Goal: Information Seeking & Learning: Check status

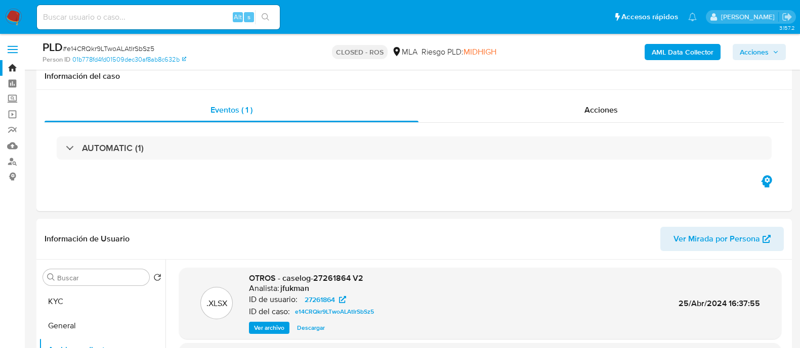
select select "10"
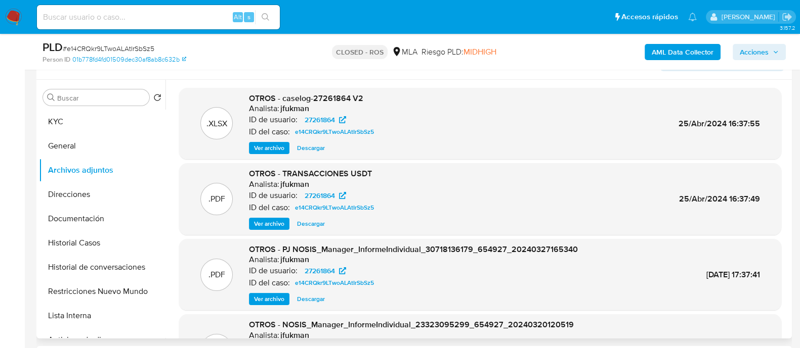
click at [310, 146] on span "Descargar" at bounding box center [311, 148] width 28 height 10
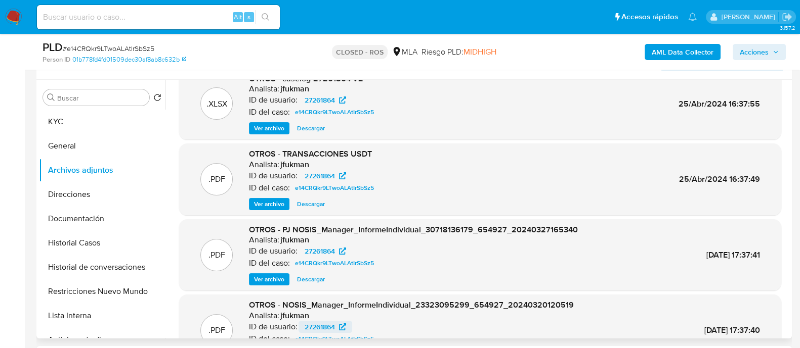
scroll to position [0, 0]
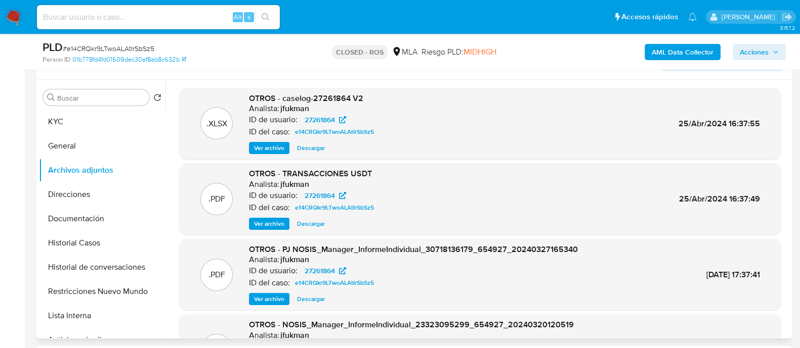
drag, startPoint x: 270, startPoint y: 228, endPoint x: 277, endPoint y: 229, distance: 7.7
click at [270, 228] on span "Ver archivo" at bounding box center [269, 224] width 30 height 10
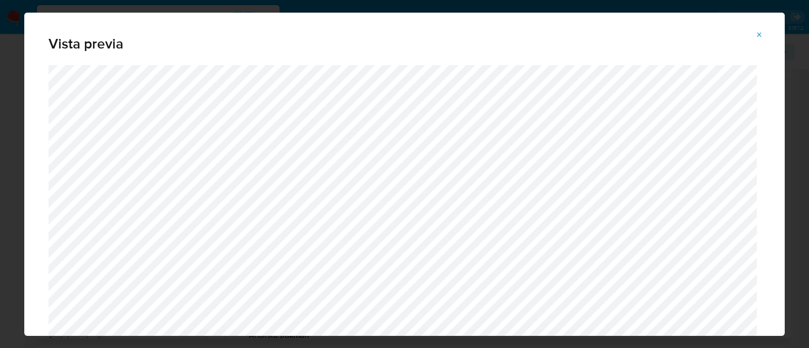
drag, startPoint x: 759, startPoint y: 40, endPoint x: 749, endPoint y: 39, distance: 10.2
click at [760, 38] on span "Attachment preview" at bounding box center [760, 35] width 8 height 14
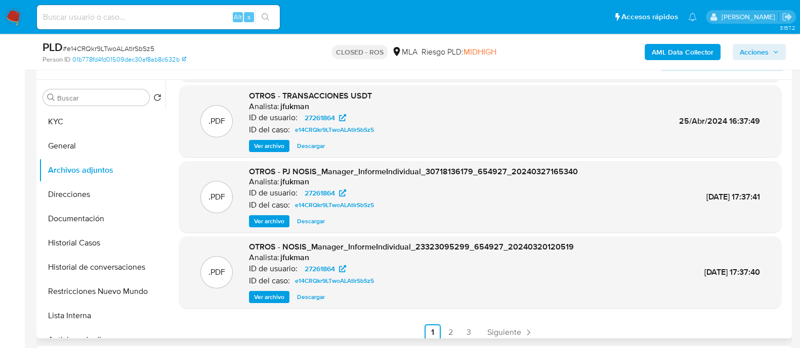
scroll to position [85, 0]
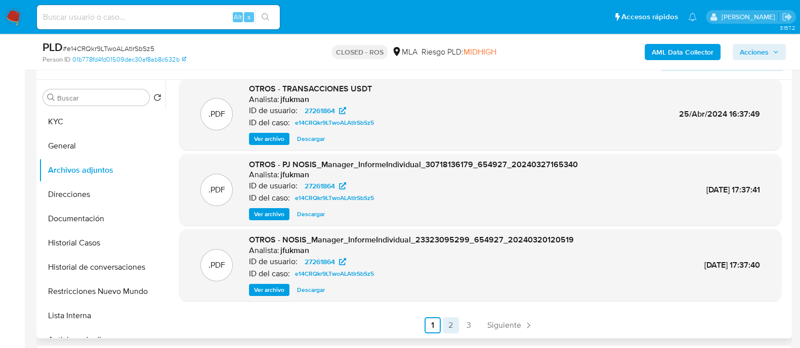
click at [448, 320] on link "2" at bounding box center [451, 326] width 16 height 16
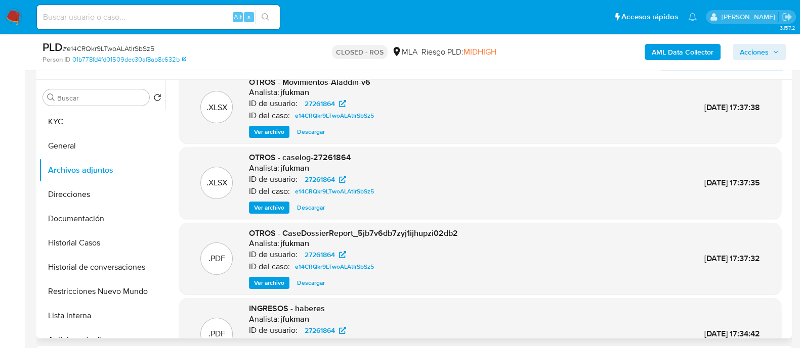
scroll to position [0, 0]
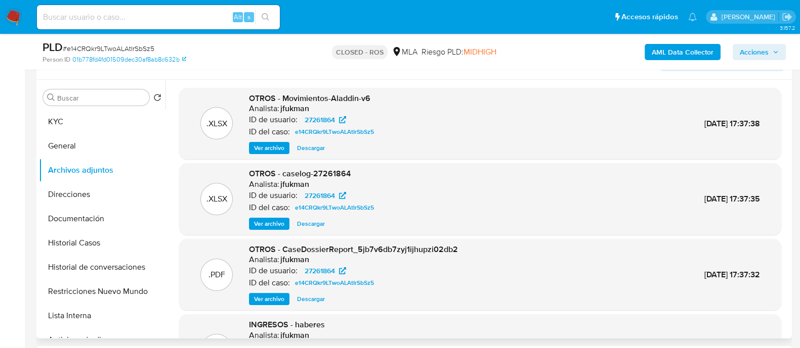
click at [281, 147] on span "Ver archivo" at bounding box center [269, 148] width 30 height 10
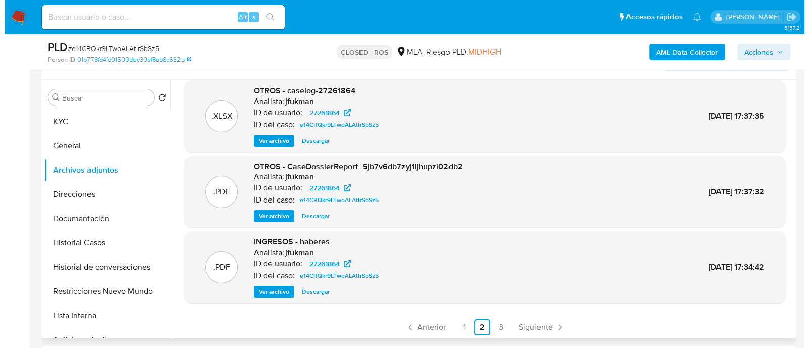
scroll to position [85, 0]
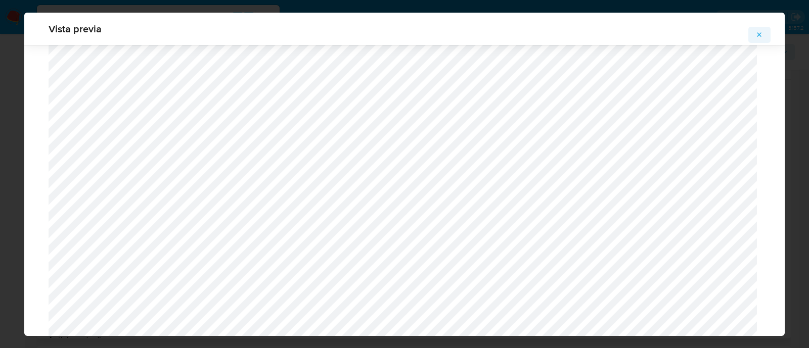
click at [756, 36] on icon "Attachment preview" at bounding box center [760, 35] width 8 height 8
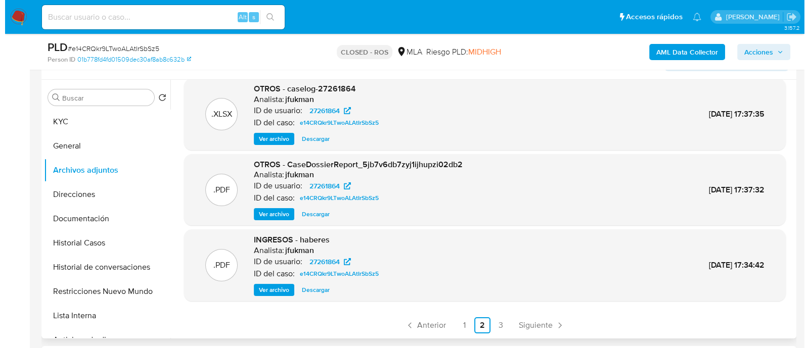
scroll to position [0, 0]
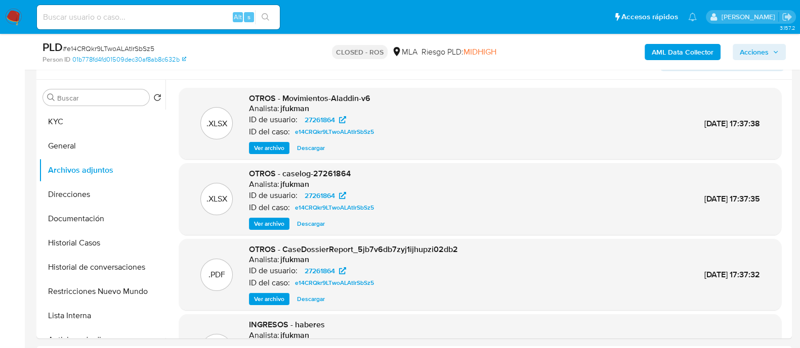
click at [308, 150] on span "Descargar" at bounding box center [311, 148] width 28 height 10
click at [139, 266] on button "Historial de conversaciones" at bounding box center [98, 267] width 118 height 24
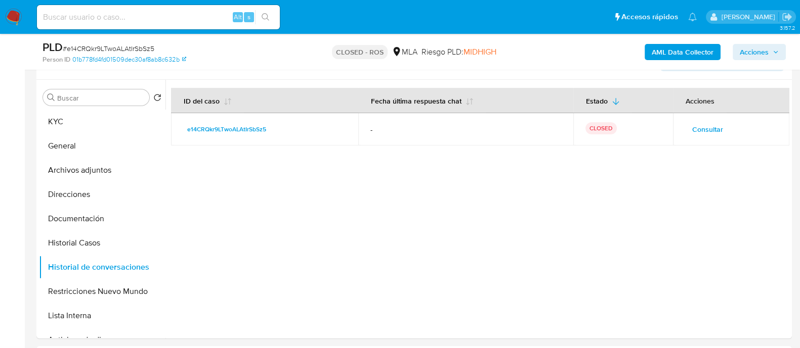
click at [693, 135] on span "Consultar" at bounding box center [707, 129] width 31 height 14
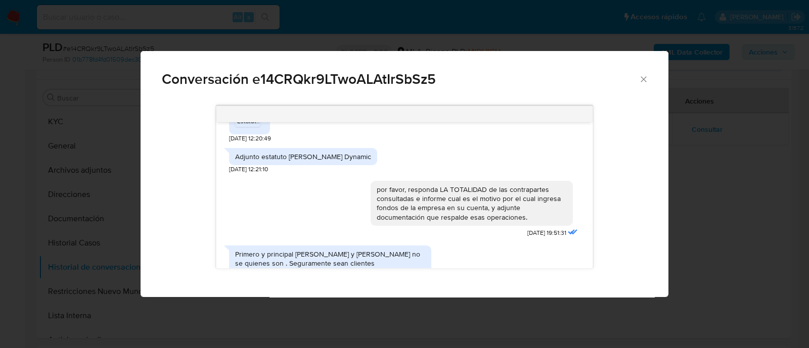
scroll to position [1618, 0]
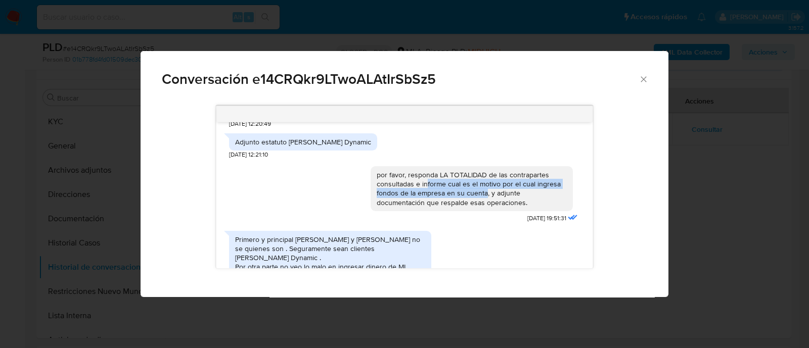
drag, startPoint x: 416, startPoint y: 145, endPoint x: 475, endPoint y: 156, distance: 60.1
click at [475, 170] on div "por favor, responda LA TOTALIDAD de las contrapartes consultadas e informe cual…" at bounding box center [472, 188] width 190 height 37
click at [426, 170] on div "por favor, responda LA TOTALIDAD de las contrapartes consultadas e informe cual…" at bounding box center [472, 188] width 190 height 37
drag, startPoint x: 411, startPoint y: 145, endPoint x: 475, endPoint y: 154, distance: 65.3
click at [475, 170] on div "por favor, responda LA TOTALIDAD de las contrapartes consultadas e informe cual…" at bounding box center [472, 188] width 190 height 37
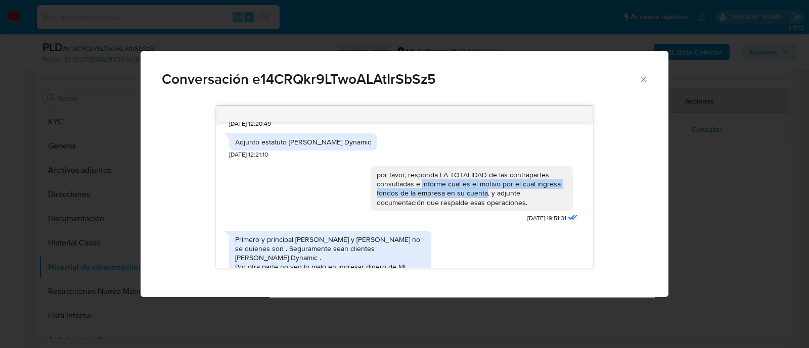
copy div "informe cual es el motivo por el cual ingresa fondos de la empresa en su cuenta"
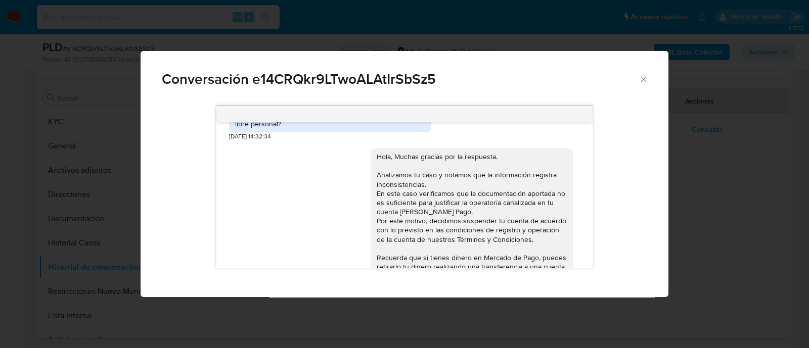
scroll to position [1926, 0]
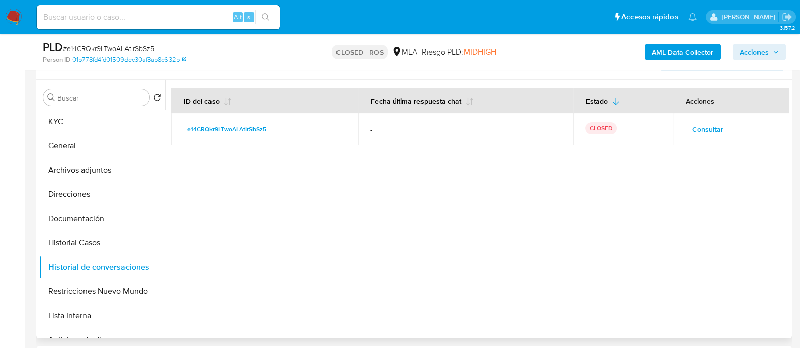
drag, startPoint x: 100, startPoint y: 116, endPoint x: 152, endPoint y: 108, distance: 52.8
click at [99, 116] on button "KYC" at bounding box center [102, 122] width 126 height 24
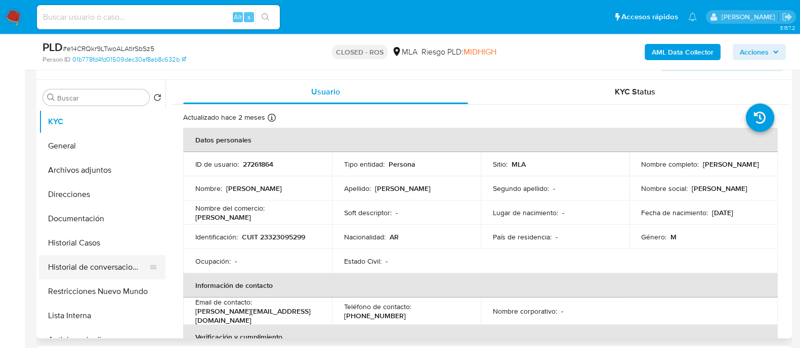
click at [120, 272] on button "Historial de conversaciones" at bounding box center [98, 267] width 118 height 24
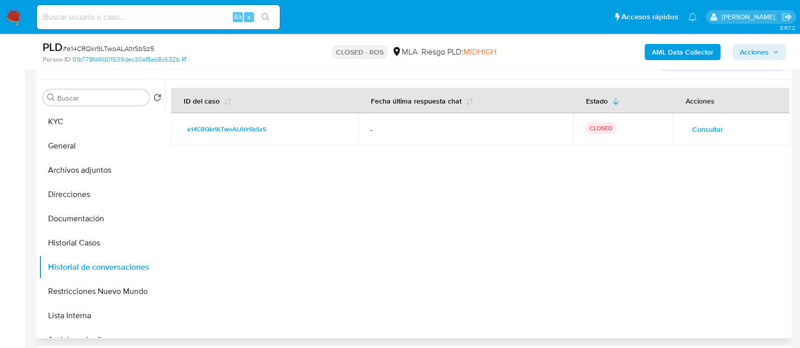
click at [720, 125] on button "Consultar" at bounding box center [707, 129] width 45 height 16
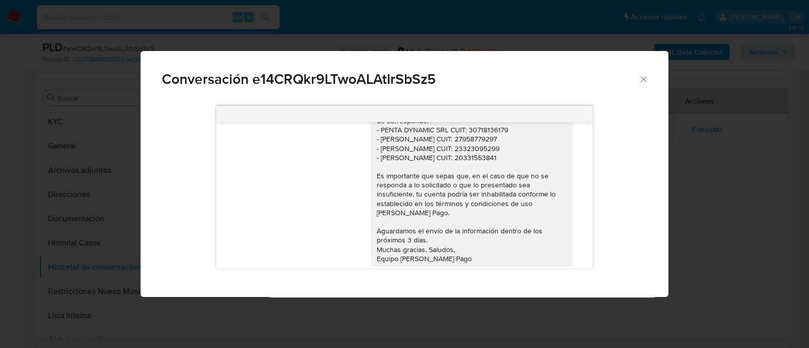
scroll to position [190, 0]
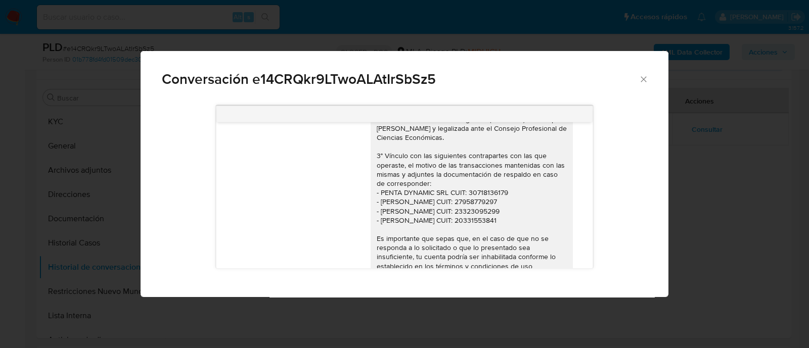
click at [102, 208] on div "Conversación e14CRQkr9LTwoALAtIrSbSz5 Hola. En función de las operaciones regis…" at bounding box center [404, 174] width 809 height 348
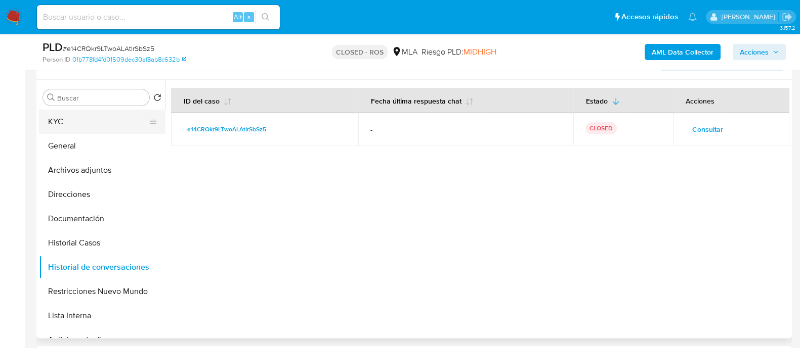
click at [83, 120] on button "KYC" at bounding box center [98, 122] width 118 height 24
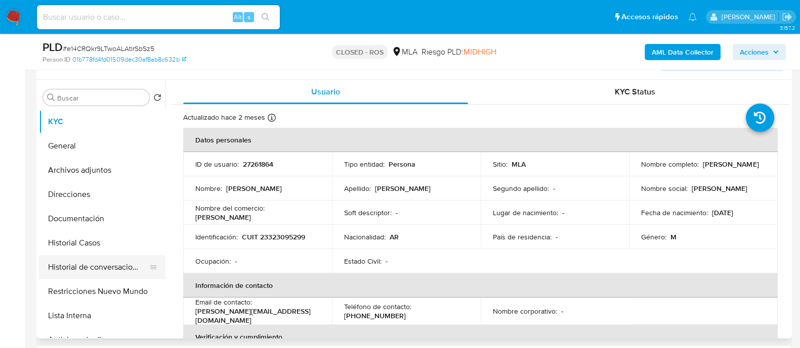
click at [120, 267] on button "Historial de conversaciones" at bounding box center [98, 267] width 118 height 24
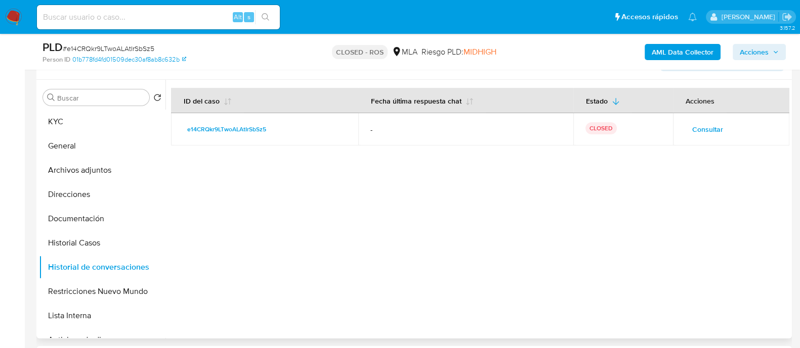
click at [714, 134] on span "Consultar" at bounding box center [707, 129] width 31 height 14
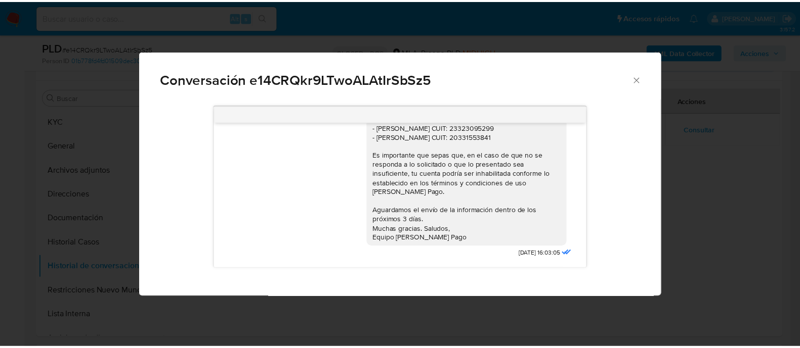
scroll to position [252, 0]
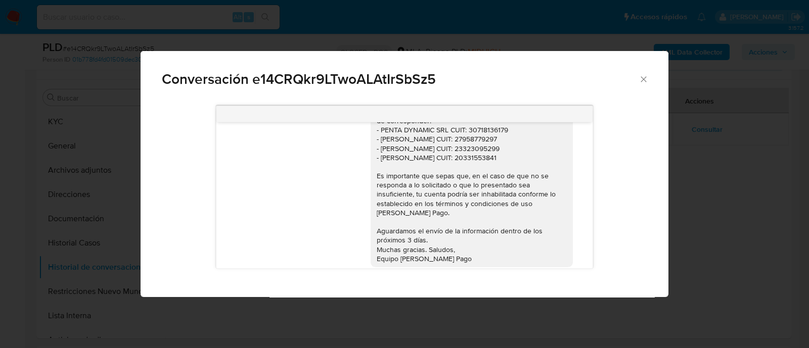
click at [472, 151] on div "Hola. En función de las operaciones registradas en tu cuenta de Mercado Pago, n…" at bounding box center [472, 74] width 190 height 377
copy div "23323095299"
click at [647, 75] on icon "Cerrar" at bounding box center [644, 79] width 10 height 10
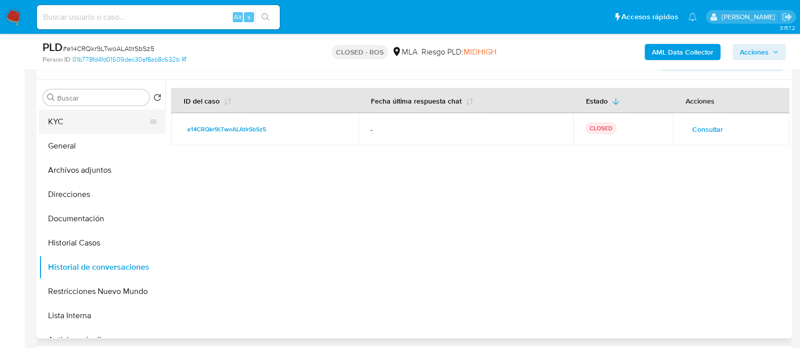
click at [86, 118] on button "KYC" at bounding box center [98, 122] width 118 height 24
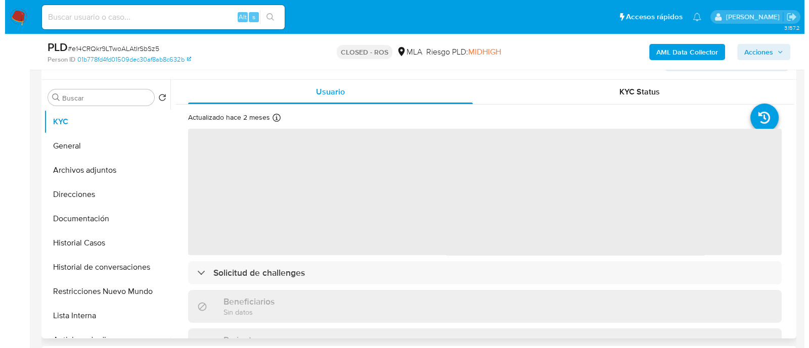
scroll to position [117, 0]
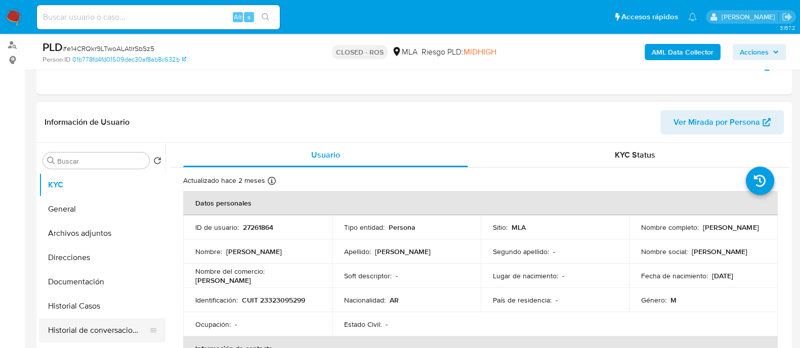
click at [135, 329] on button "Historial de conversaciones" at bounding box center [98, 331] width 118 height 24
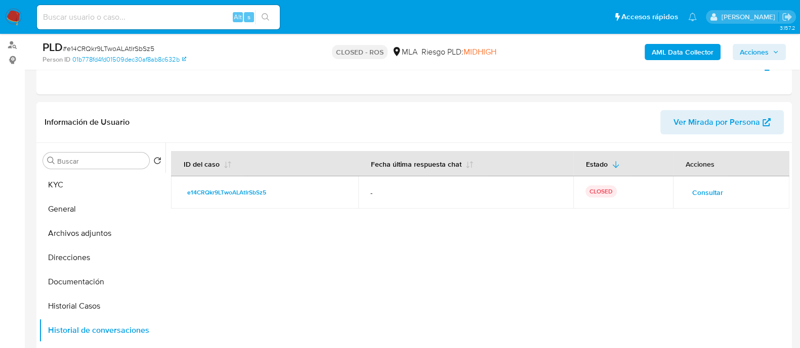
click at [685, 194] on button "Consultar" at bounding box center [707, 193] width 45 height 16
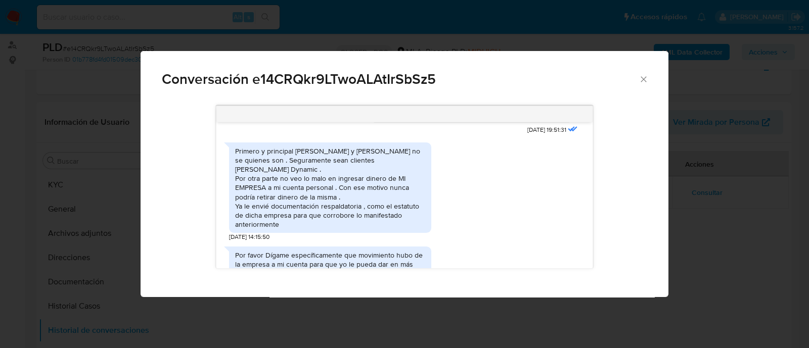
scroll to position [1770, 0]
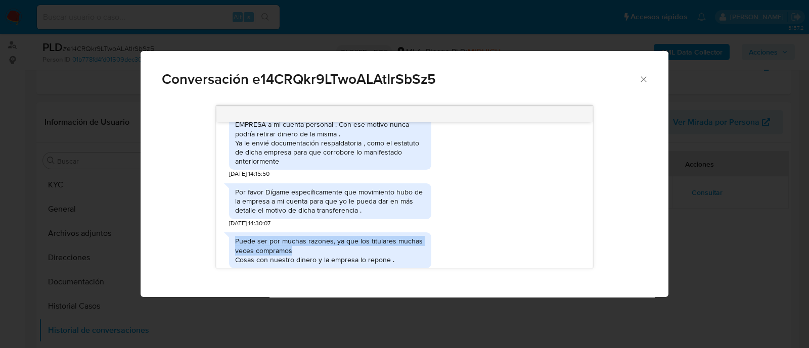
drag, startPoint x: 235, startPoint y: 204, endPoint x: 423, endPoint y: 215, distance: 188.5
click at [390, 237] on div "Puede ser por muchas razones, ya que los titulares muchas veces compramos Cosas…" at bounding box center [330, 251] width 190 height 28
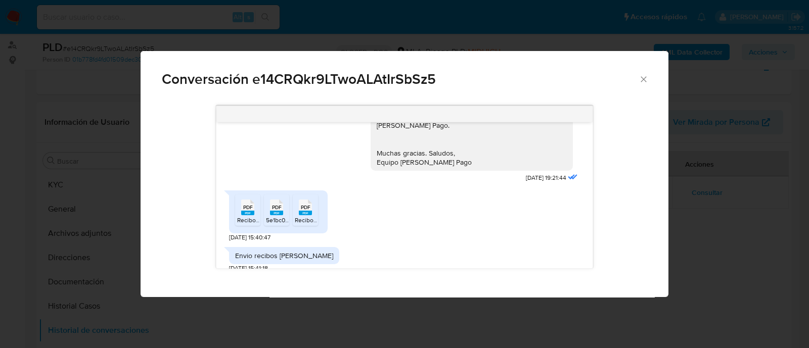
scroll to position [1168, 0]
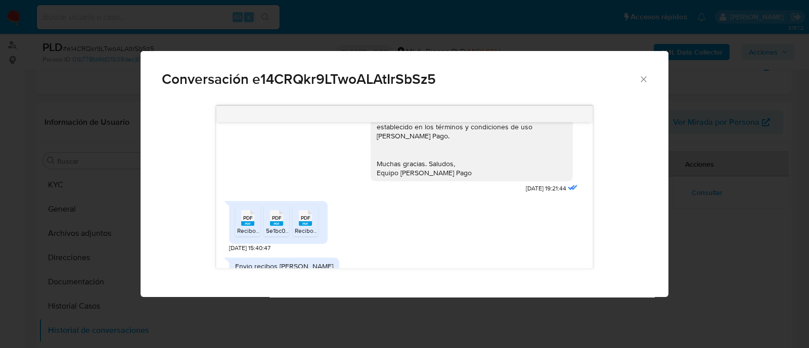
click at [277, 222] on rect "Comunicación" at bounding box center [276, 224] width 13 height 5
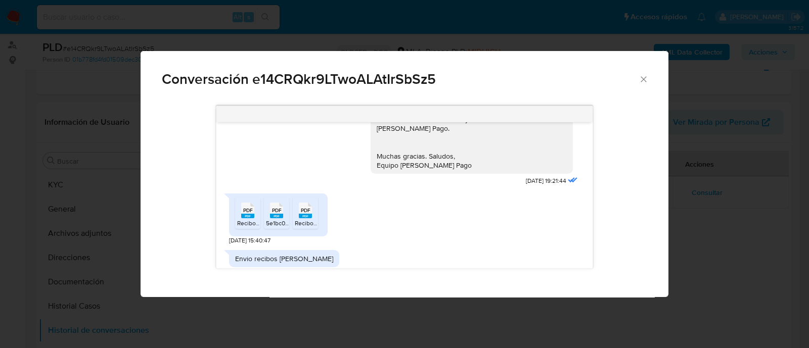
scroll to position [1201, 0]
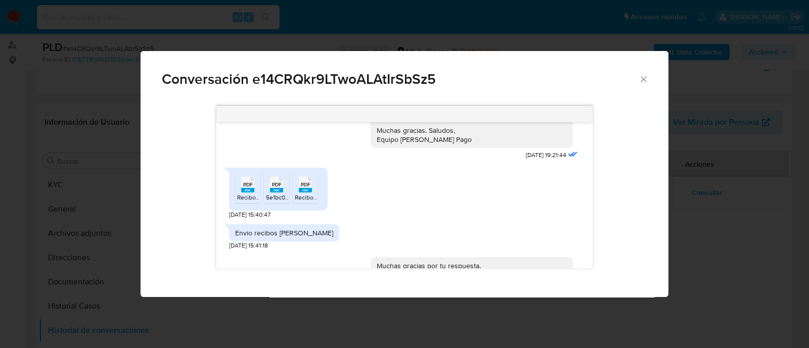
click at [318, 172] on ul "PDF PDF Recibo2332309529971567962.pdf PDF PDF 5e1bc0c1b488da7fac2f1cf98ce6ca1cf…" at bounding box center [278, 189] width 86 height 35
click at [244, 193] on span "Recibo2332309529971567962.pdf" at bounding box center [284, 197] width 94 height 9
click at [311, 193] on span "Recibo_23323095299.pdf" at bounding box center [330, 197] width 71 height 9
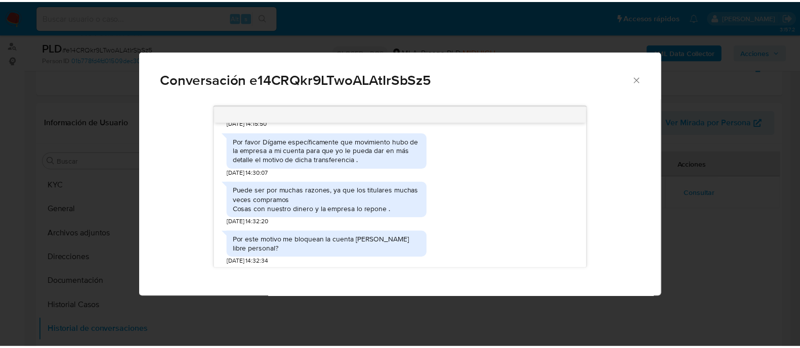
scroll to position [1800, 0]
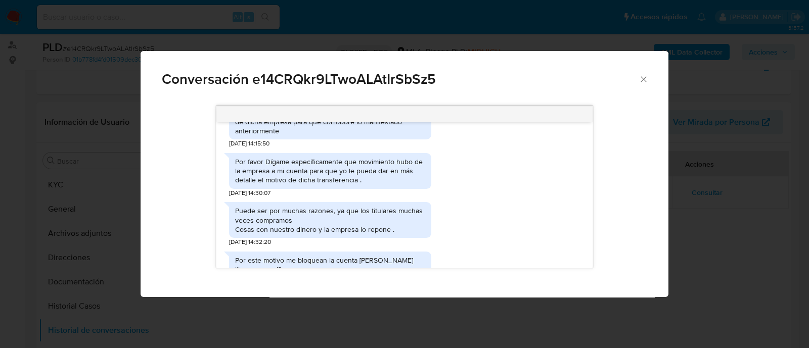
click at [104, 97] on div "Conversación e14CRQkr9LTwoALAtIrSbSz5 Hola. En función de las operaciones regis…" at bounding box center [404, 174] width 809 height 348
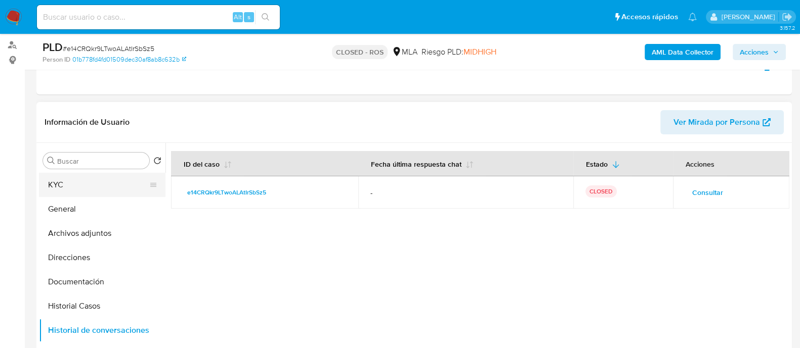
click at [114, 186] on button "KYC" at bounding box center [98, 185] width 118 height 24
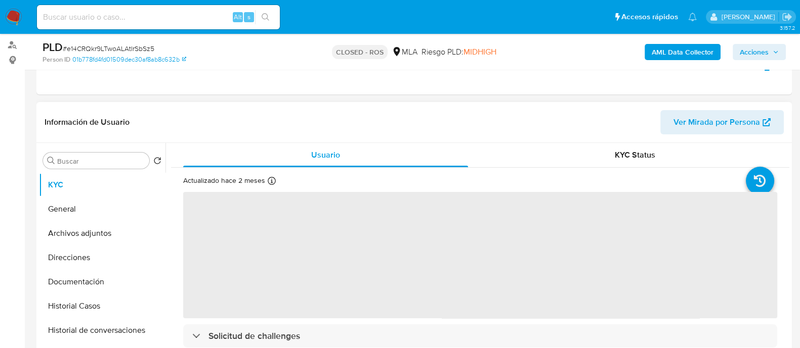
scroll to position [63, 0]
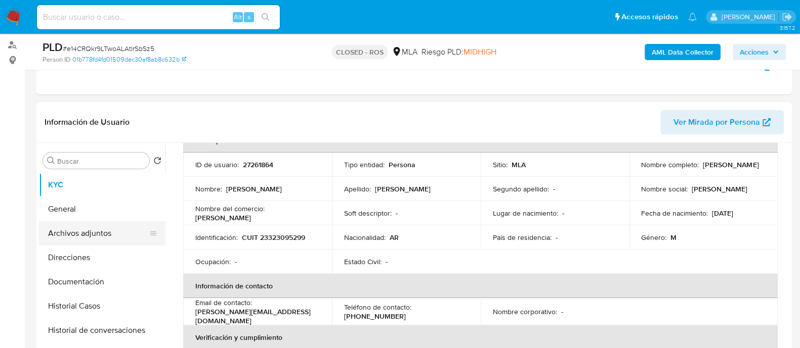
click at [104, 236] on button "Archivos adjuntos" at bounding box center [98, 234] width 118 height 24
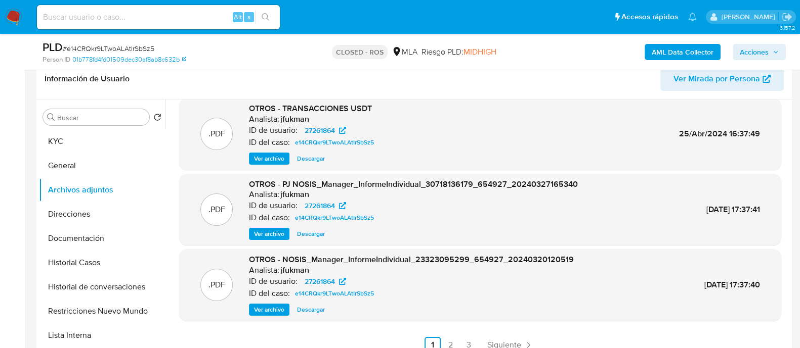
scroll to position [180, 0]
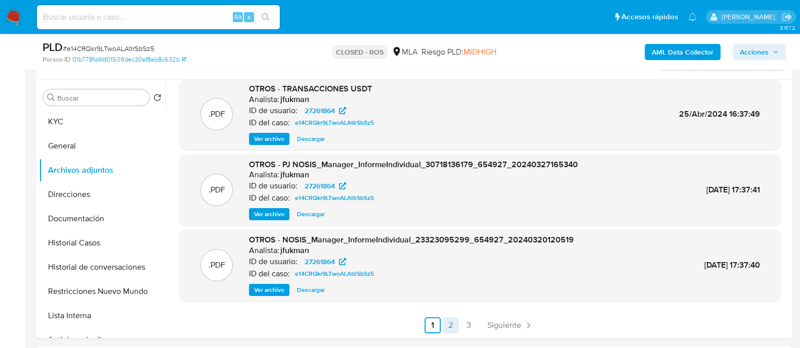
click at [453, 319] on link "2" at bounding box center [451, 326] width 16 height 16
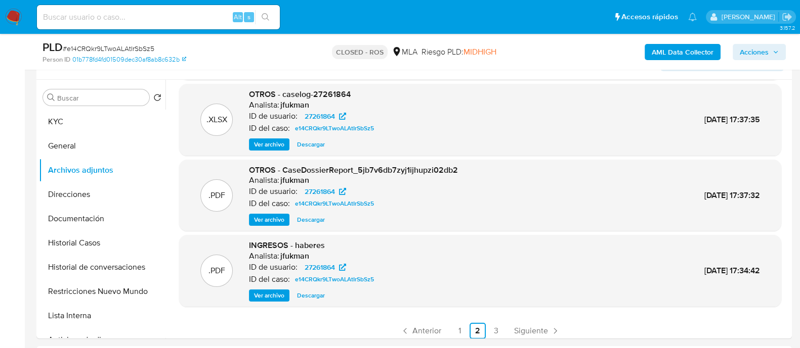
scroll to position [85, 0]
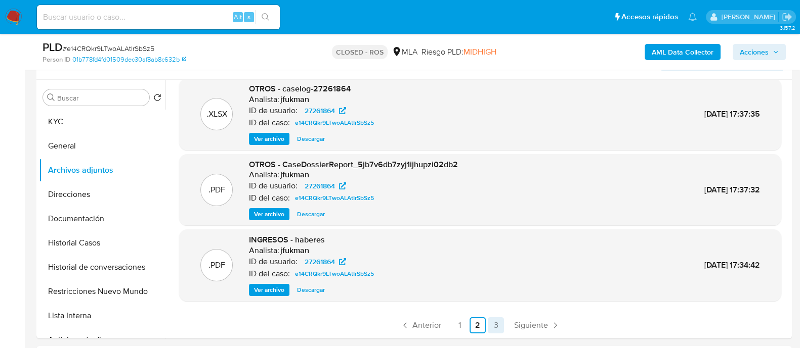
click at [489, 321] on link "3" at bounding box center [496, 326] width 16 height 16
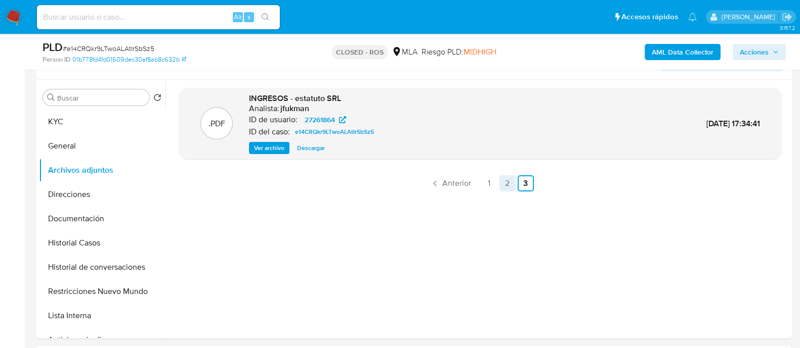
click at [504, 181] on link "2" at bounding box center [507, 183] width 16 height 16
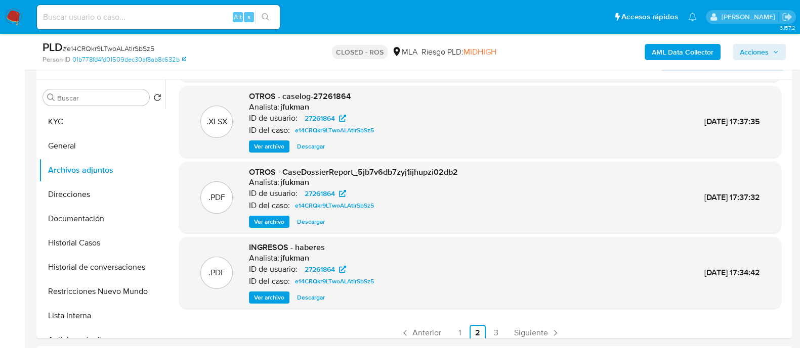
scroll to position [85, 0]
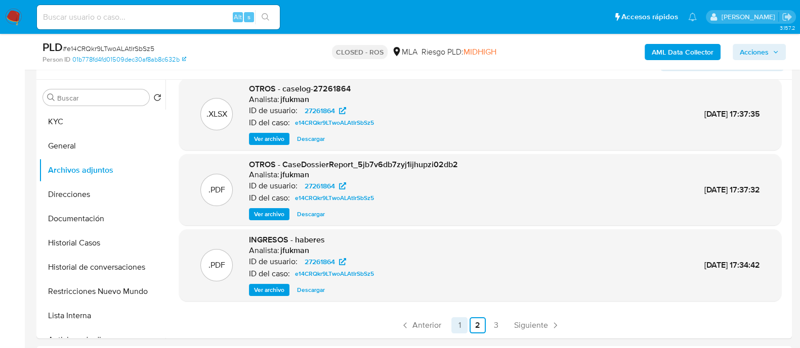
click at [463, 325] on link "1" at bounding box center [459, 326] width 16 height 16
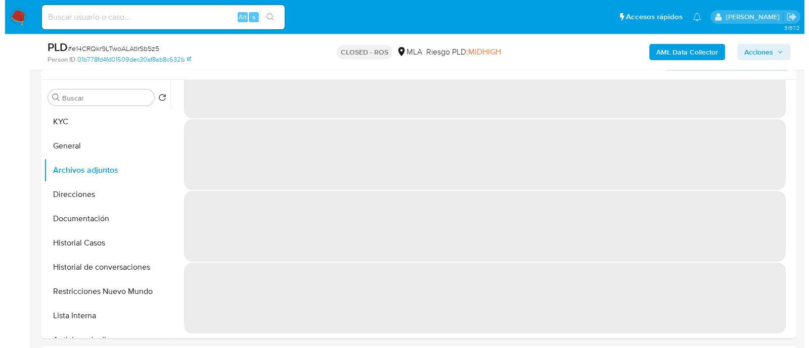
scroll to position [0, 0]
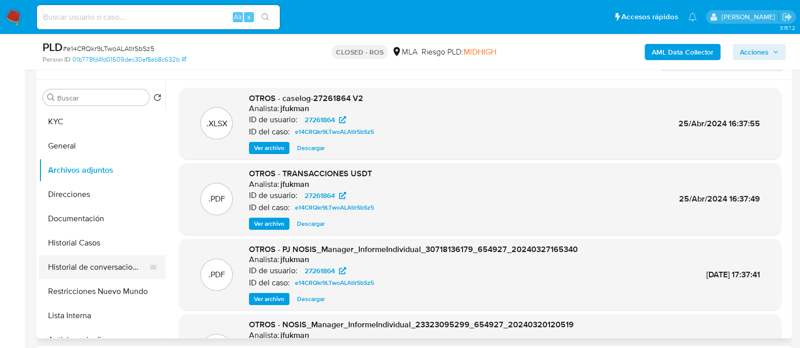
click at [112, 269] on button "Historial de conversaciones" at bounding box center [98, 267] width 118 height 24
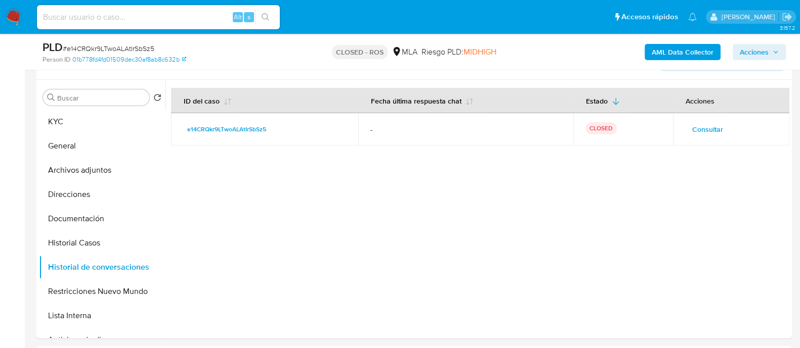
click at [705, 126] on span "Consultar" at bounding box center [707, 129] width 31 height 14
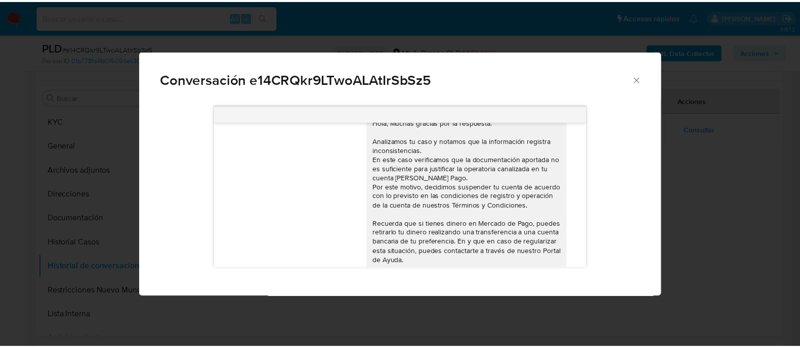
scroll to position [1989, 0]
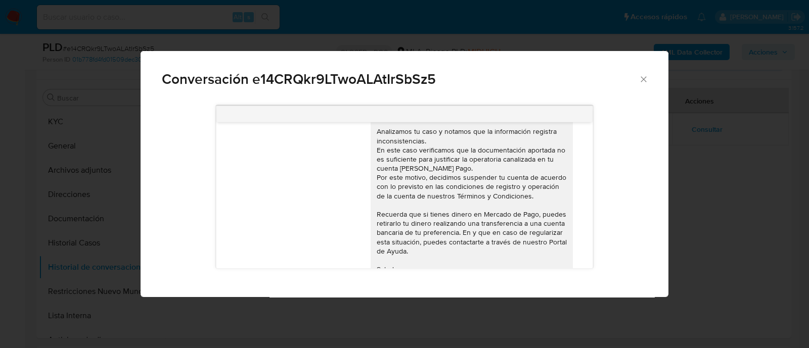
click at [640, 80] on icon "Cerrar" at bounding box center [644, 79] width 10 height 10
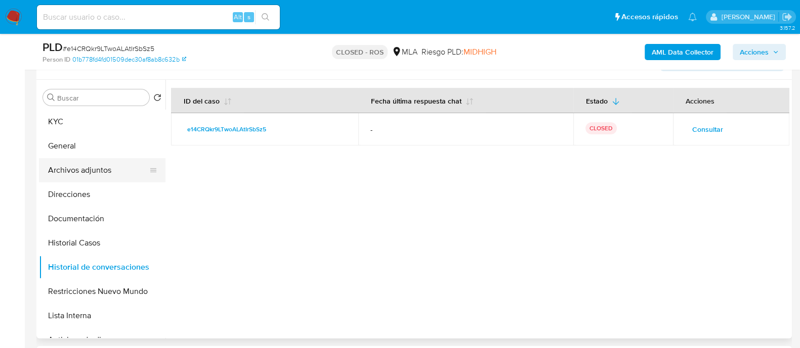
click at [110, 163] on button "Archivos adjuntos" at bounding box center [98, 170] width 118 height 24
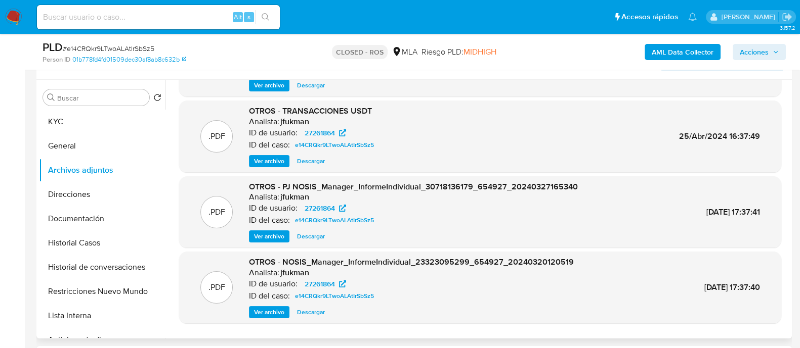
scroll to position [85, 0]
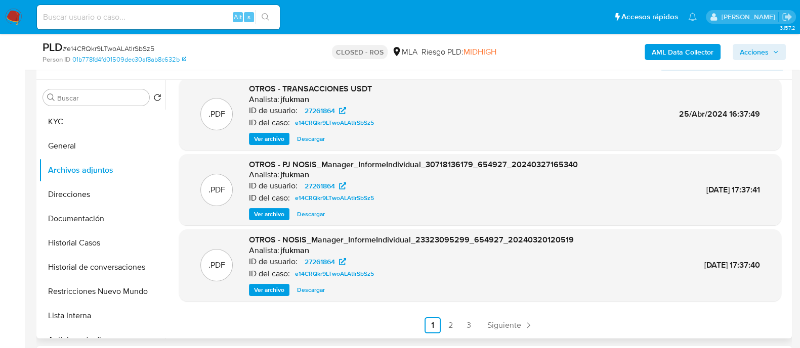
click at [443, 320] on link "2" at bounding box center [451, 326] width 16 height 16
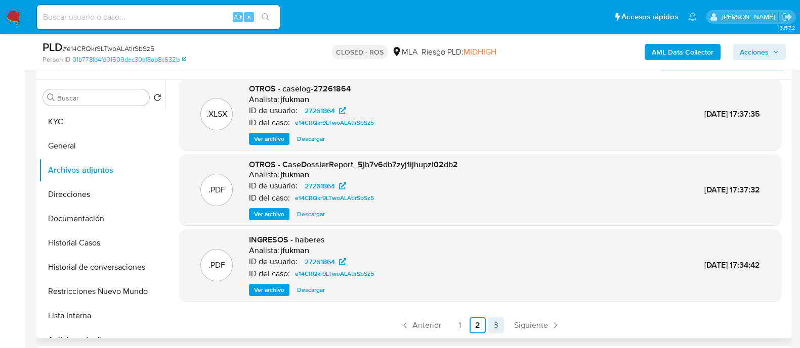
click at [493, 323] on link "3" at bounding box center [496, 326] width 16 height 16
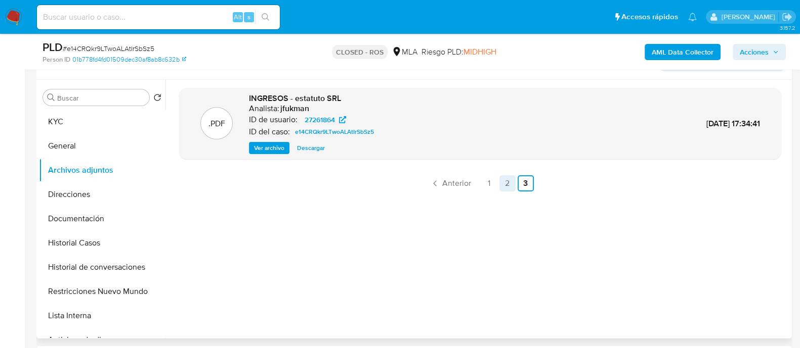
click at [503, 178] on link "2" at bounding box center [507, 183] width 16 height 16
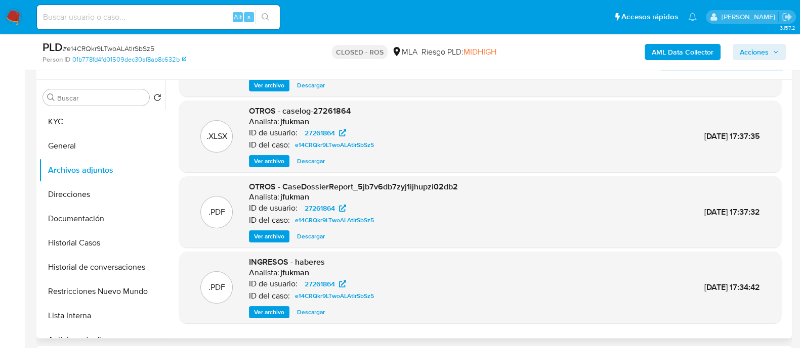
scroll to position [85, 0]
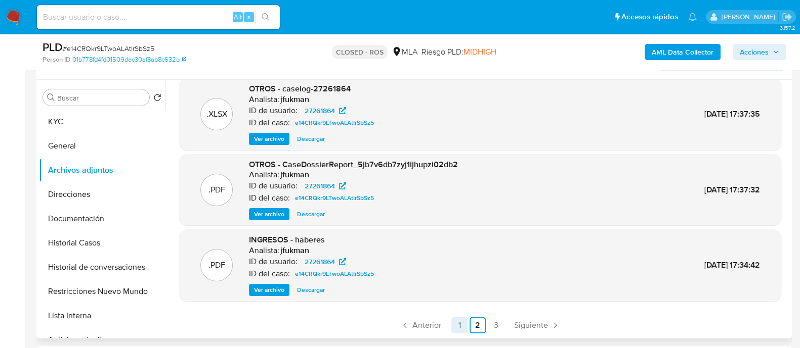
click at [459, 324] on link "1" at bounding box center [459, 326] width 16 height 16
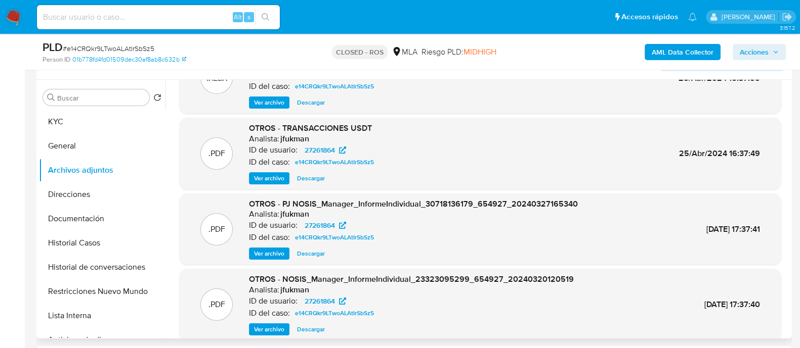
scroll to position [63, 0]
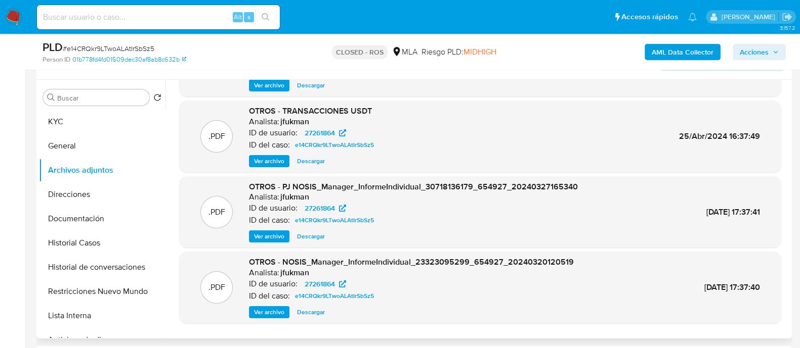
click at [279, 159] on span "Ver archivo" at bounding box center [269, 161] width 30 height 10
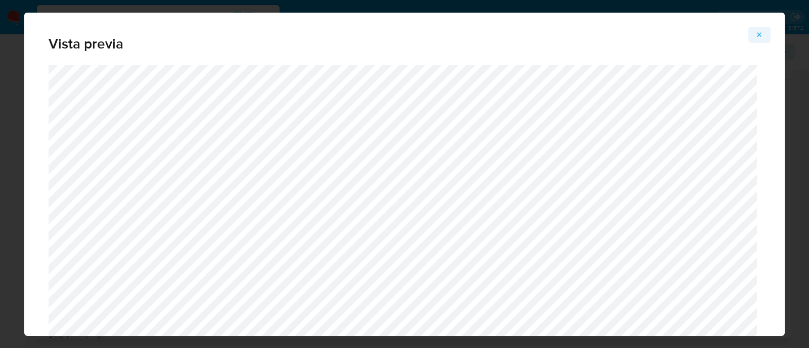
click at [766, 28] on button "Attachment preview" at bounding box center [760, 35] width 22 height 16
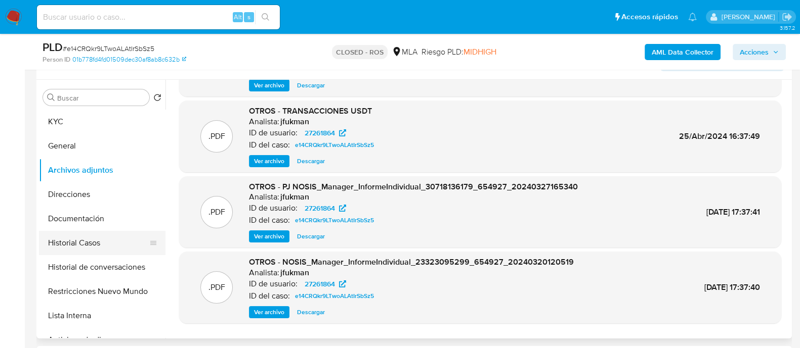
click at [109, 242] on button "Historial Casos" at bounding box center [98, 243] width 118 height 24
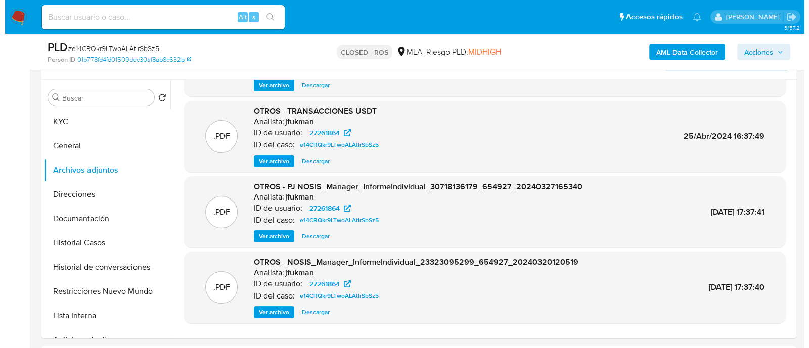
scroll to position [0, 0]
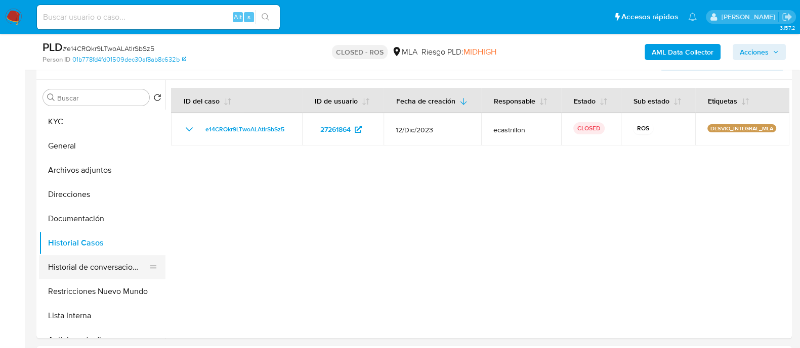
click at [127, 255] on button "Historial de conversaciones" at bounding box center [98, 267] width 118 height 24
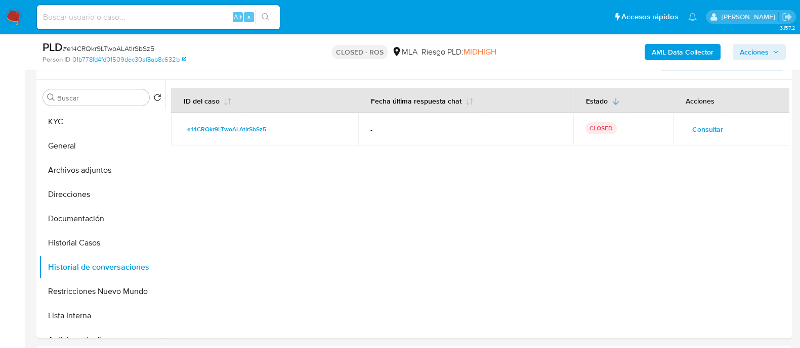
click at [695, 129] on span "Consultar" at bounding box center [707, 129] width 31 height 14
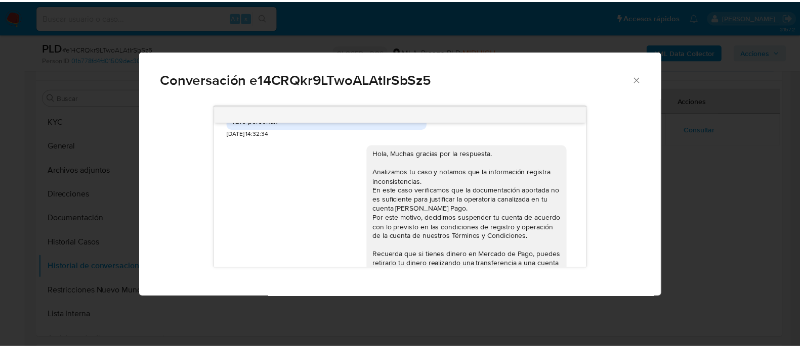
scroll to position [536, 0]
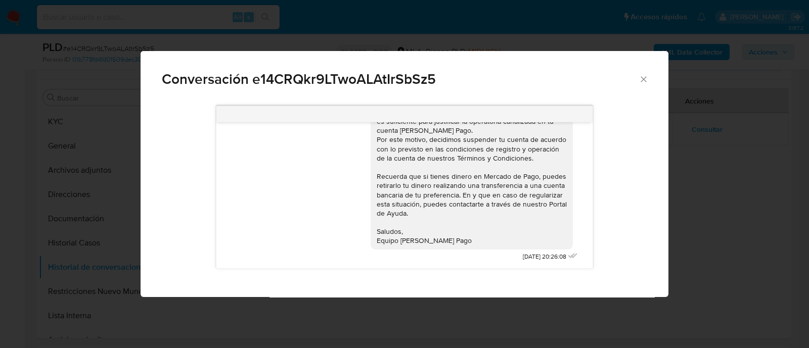
click at [656, 76] on div "Conversación e14CRQkr9LTwoALAtIrSbSz5" at bounding box center [405, 75] width 528 height 48
click at [651, 79] on div "Conversación e14CRQkr9LTwoALAtIrSbSz5" at bounding box center [405, 75] width 528 height 48
click at [644, 80] on icon "Cerrar" at bounding box center [644, 79] width 6 height 6
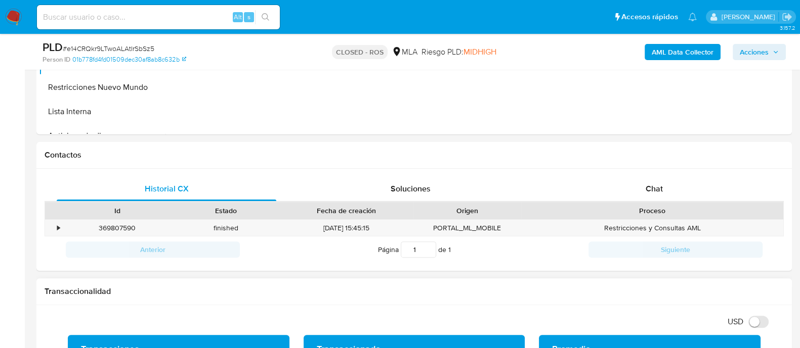
scroll to position [358, 0]
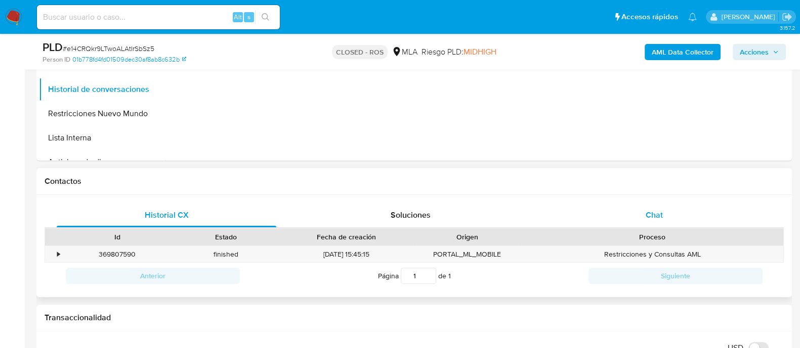
click at [617, 219] on div "Chat" at bounding box center [653, 215] width 219 height 24
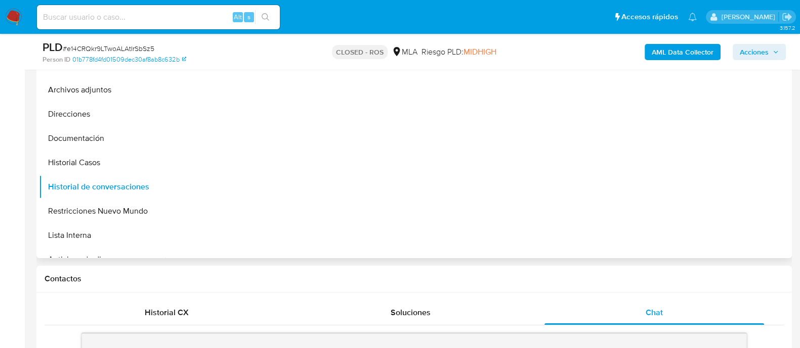
scroll to position [105, 0]
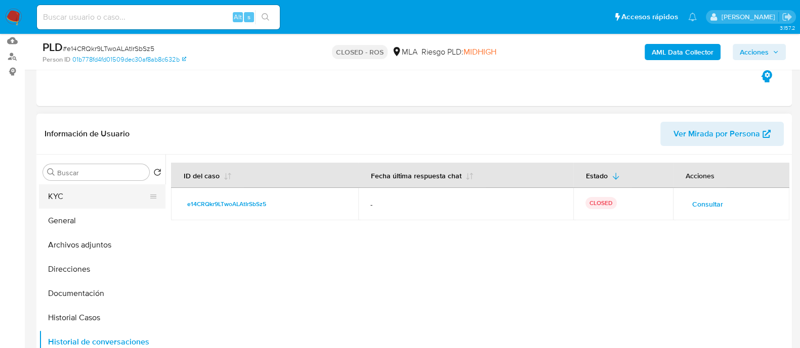
drag, startPoint x: 92, startPoint y: 196, endPoint x: 128, endPoint y: 205, distance: 38.0
click at [92, 196] on button "KYC" at bounding box center [98, 197] width 118 height 24
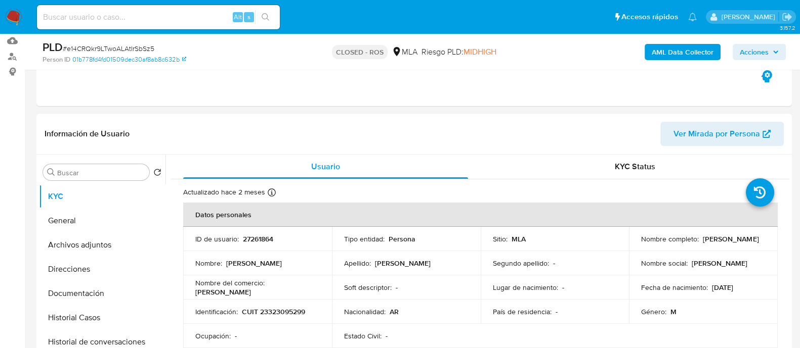
click at [251, 238] on p "27261864" at bounding box center [258, 239] width 30 height 9
copy p "27261864"
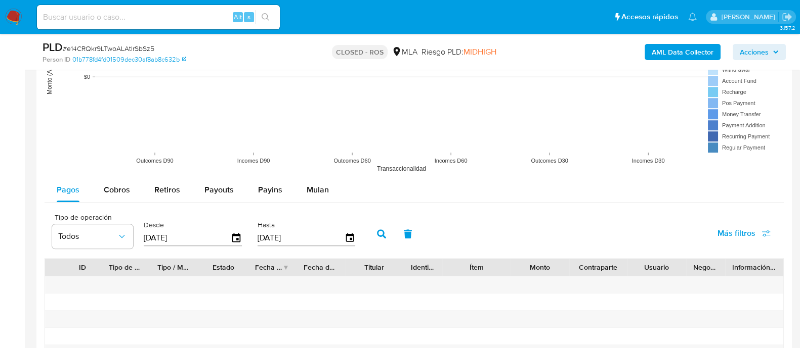
scroll to position [1353, 0]
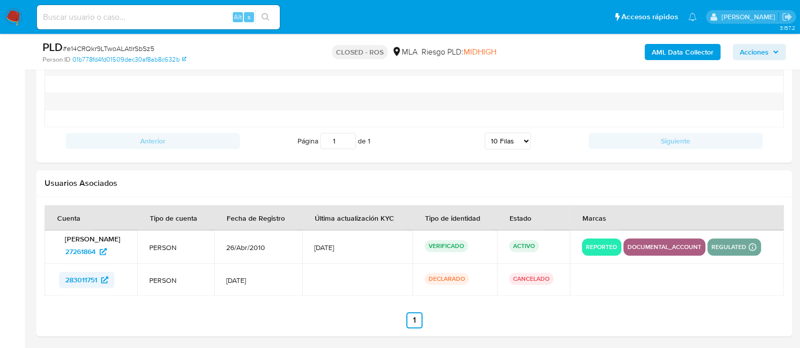
drag, startPoint x: 31, startPoint y: 277, endPoint x: 98, endPoint y: 277, distance: 66.3
drag, startPoint x: 53, startPoint y: 277, endPoint x: 60, endPoint y: 277, distance: 6.6
click at [53, 277] on td "283011751" at bounding box center [91, 280] width 93 height 32
drag, startPoint x: 56, startPoint y: 278, endPoint x: 101, endPoint y: 278, distance: 45.0
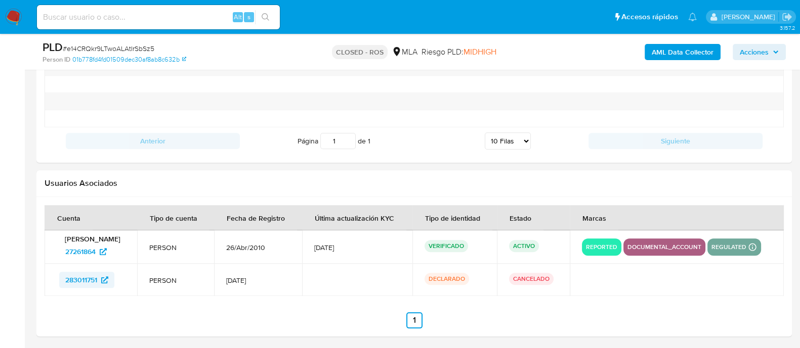
click at [101, 278] on div "283011751" at bounding box center [91, 280] width 68 height 16
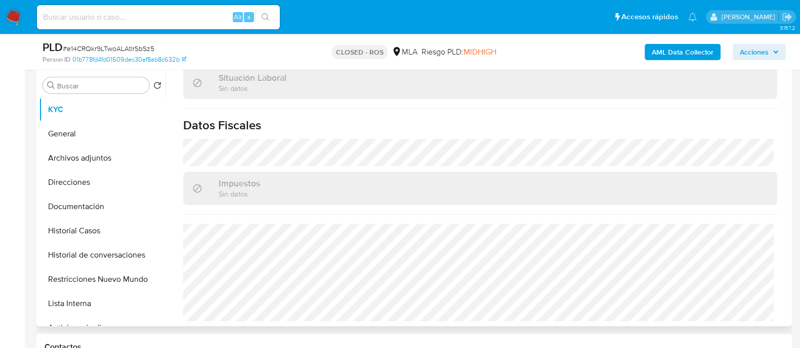
scroll to position [152, 0]
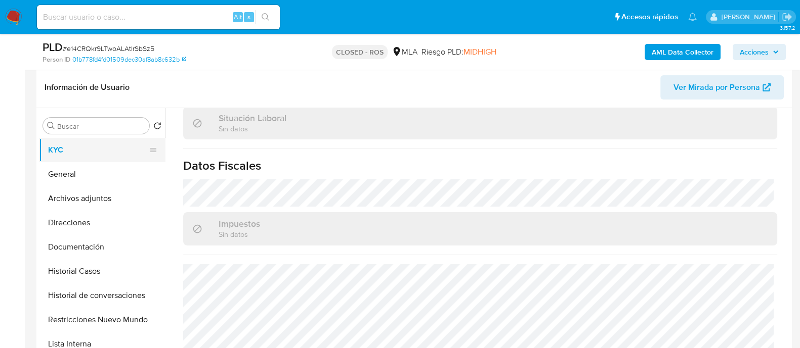
click at [81, 149] on button "KYC" at bounding box center [98, 150] width 118 height 24
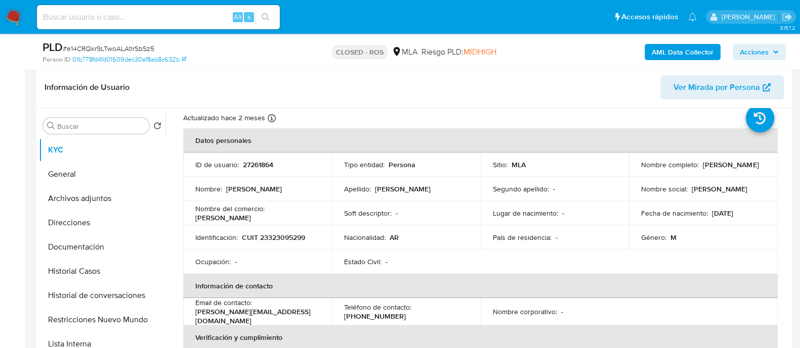
scroll to position [26, 0]
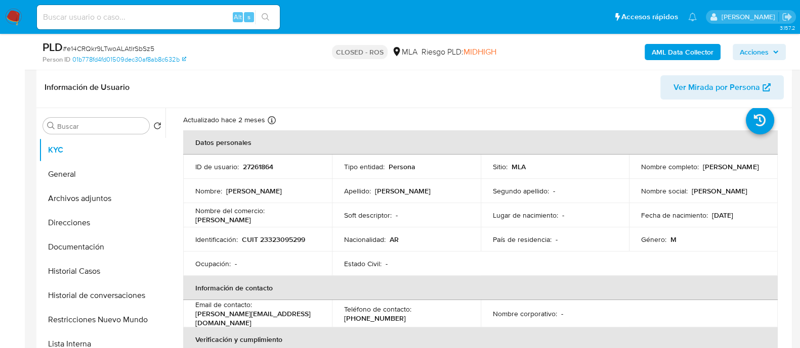
click at [256, 163] on p "27261864" at bounding box center [258, 166] width 30 height 9
copy p "27261864"
click at [101, 275] on button "Historial Casos" at bounding box center [98, 271] width 118 height 24
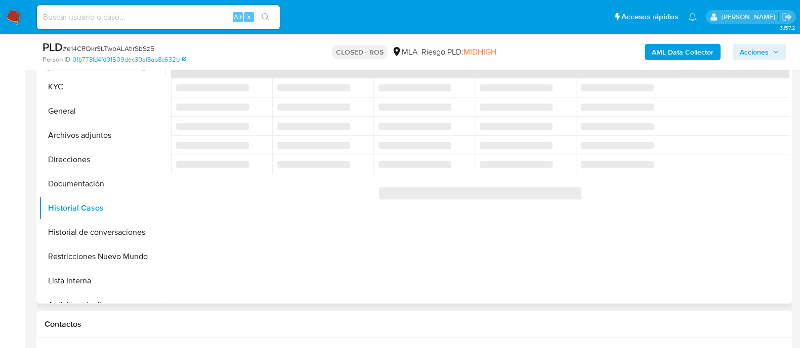
scroll to position [152, 0]
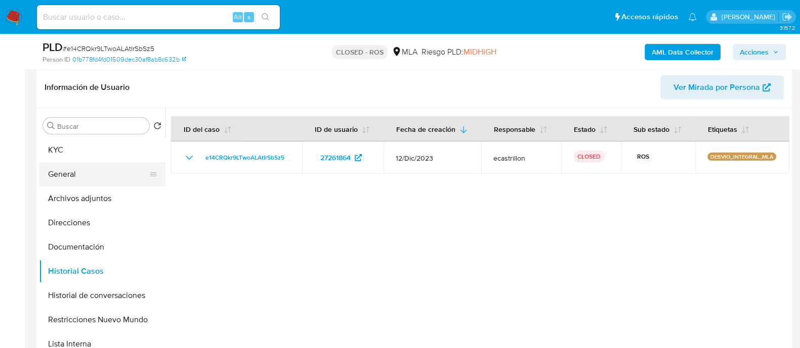
click at [114, 175] on button "General" at bounding box center [98, 174] width 118 height 24
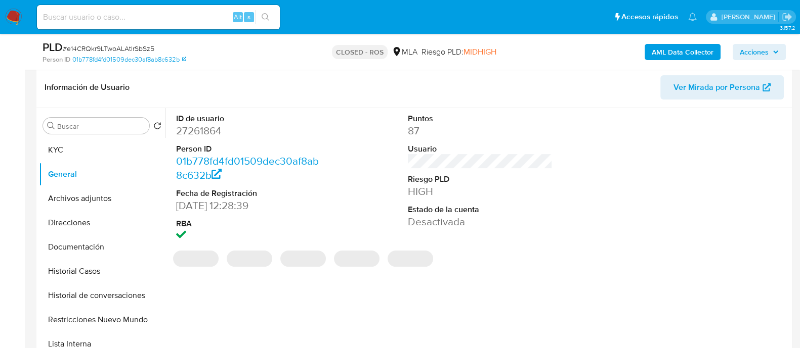
click at [213, 134] on dd "27261864" at bounding box center [248, 131] width 145 height 14
copy dd "27261864"
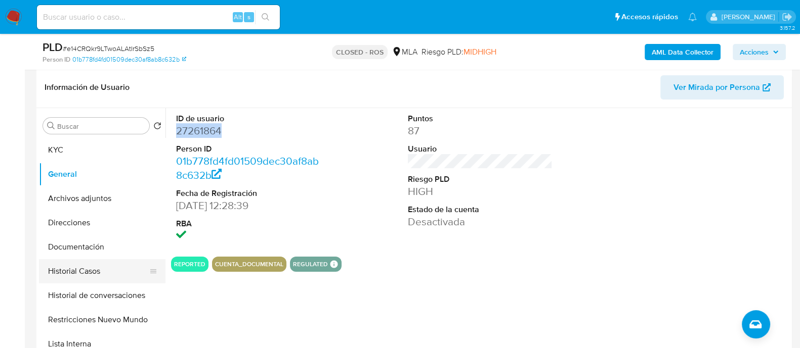
click at [98, 272] on button "Historial Casos" at bounding box center [98, 271] width 118 height 24
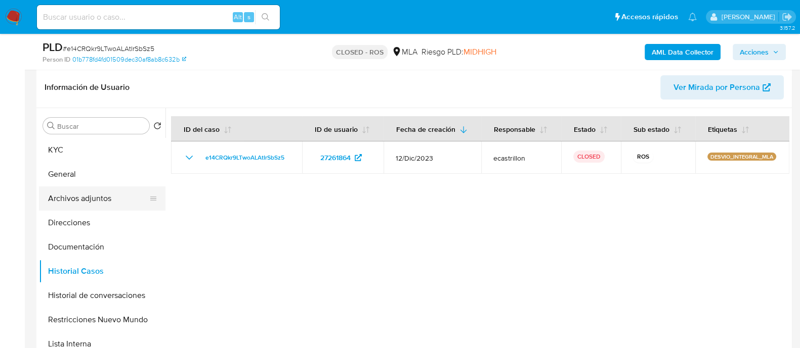
click at [118, 202] on button "Archivos adjuntos" at bounding box center [98, 199] width 118 height 24
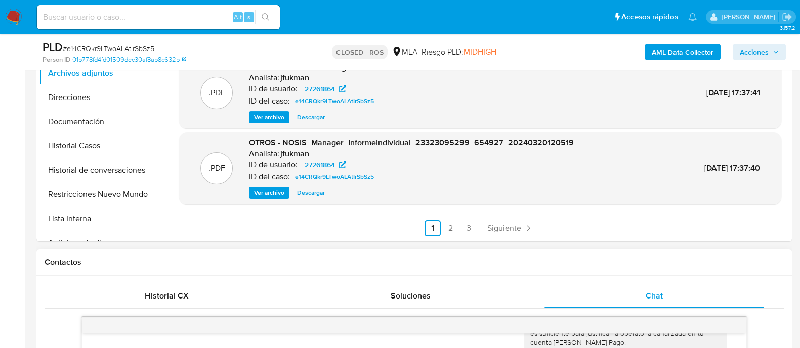
scroll to position [278, 0]
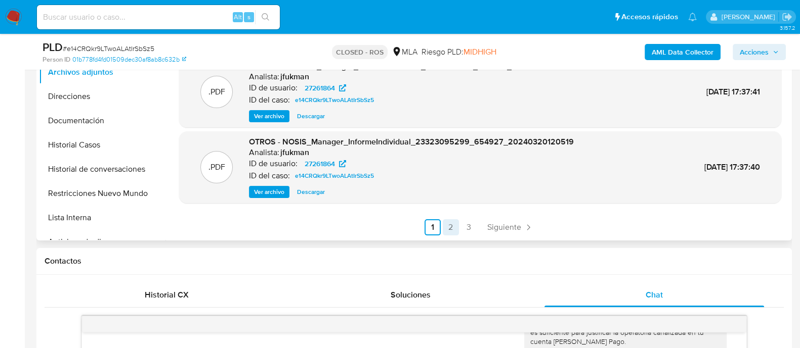
click at [448, 226] on link "2" at bounding box center [451, 227] width 16 height 16
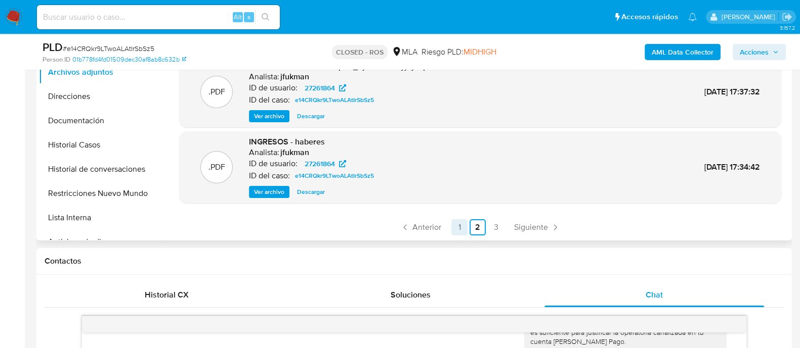
click at [453, 227] on link "1" at bounding box center [459, 227] width 16 height 16
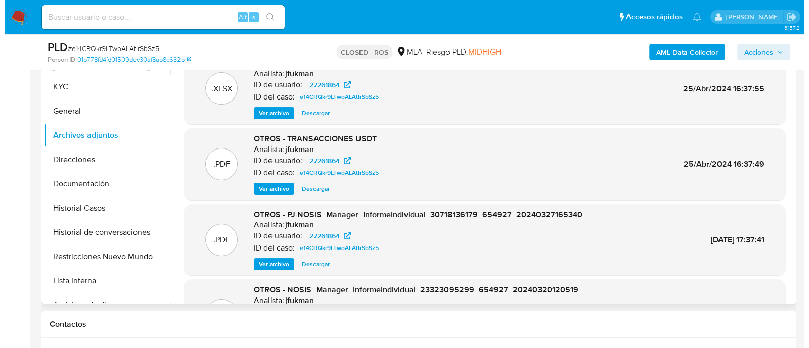
scroll to position [152, 0]
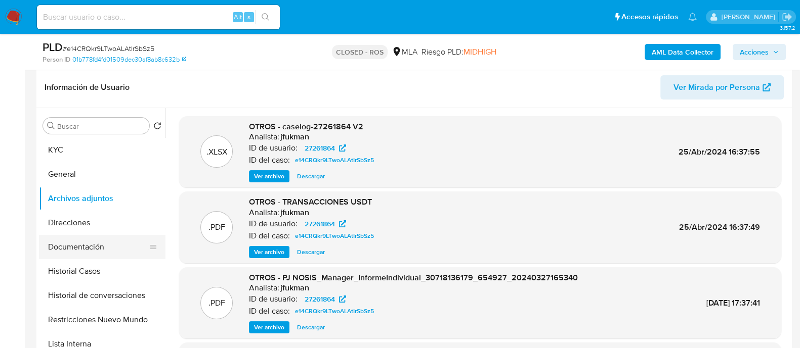
click at [112, 296] on button "Historial de conversaciones" at bounding box center [102, 296] width 126 height 24
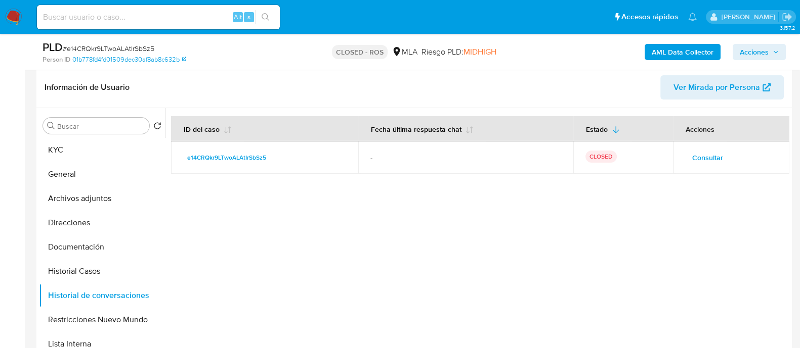
click at [704, 157] on span "Consultar" at bounding box center [707, 158] width 31 height 14
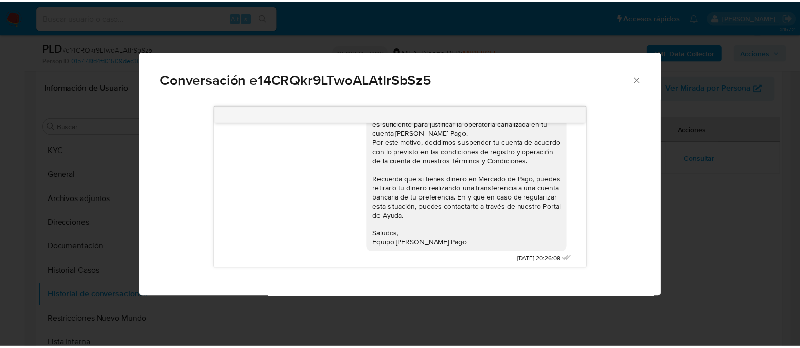
scroll to position [536, 0]
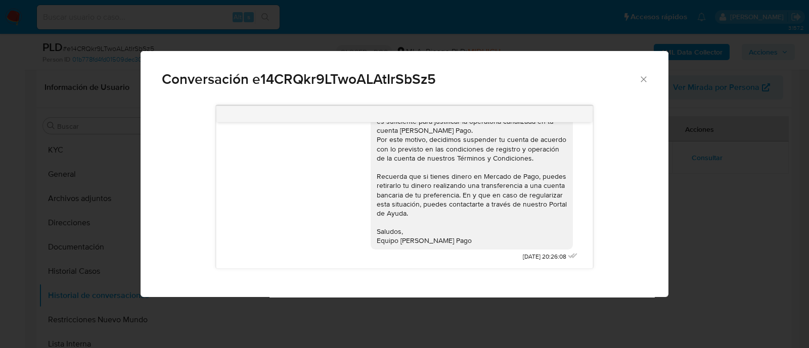
click at [643, 80] on icon "Cerrar" at bounding box center [644, 79] width 6 height 6
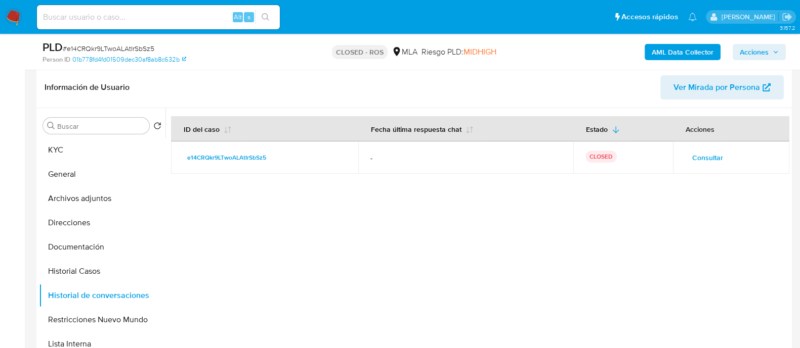
click at [7, 15] on img at bounding box center [13, 17] width 17 height 17
